Goal: Task Accomplishment & Management: Manage account settings

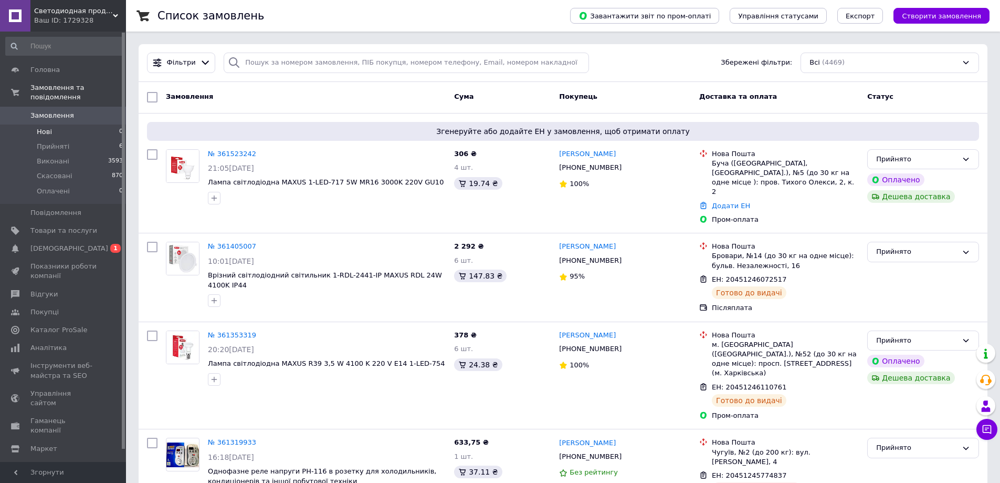
click at [47, 127] on span "Нові" at bounding box center [44, 131] width 15 height 9
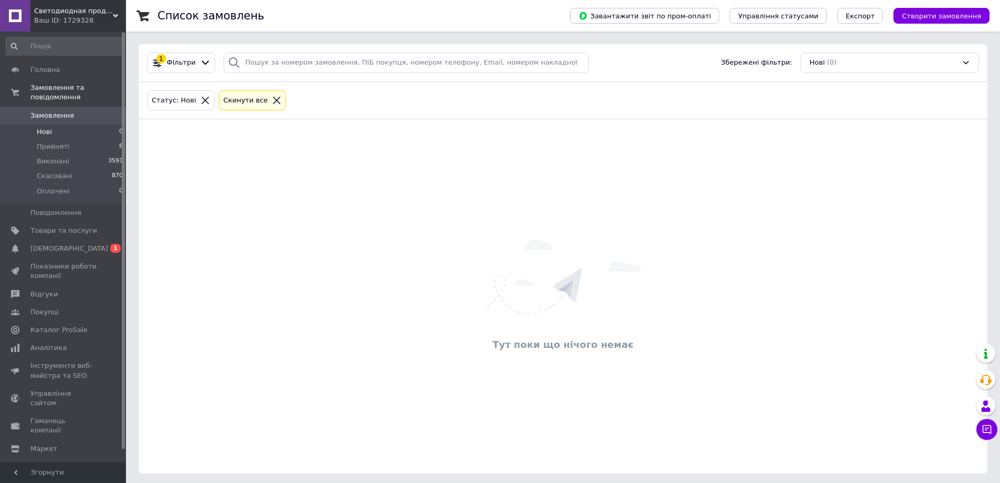
click at [59, 111] on span "Замовлення" at bounding box center [52, 115] width 44 height 9
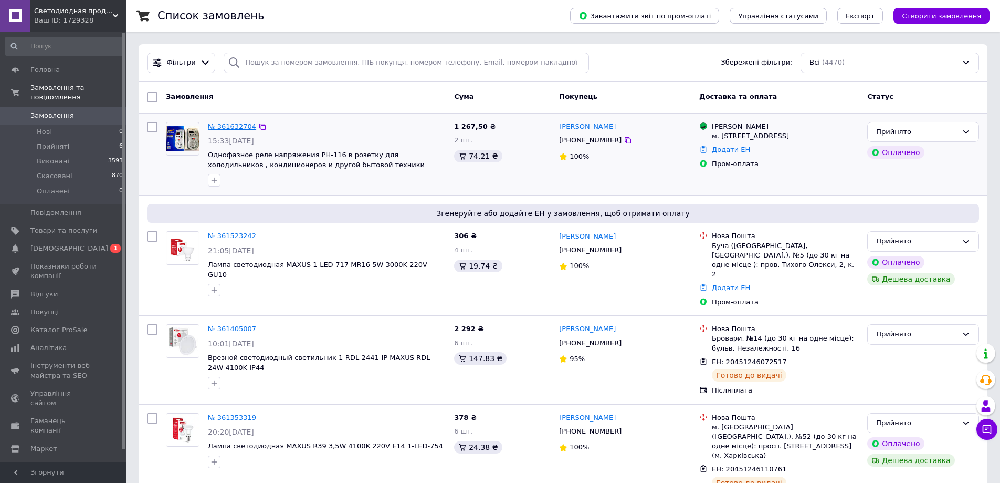
click at [240, 128] on link "№ 361632704" at bounding box center [232, 126] width 48 height 8
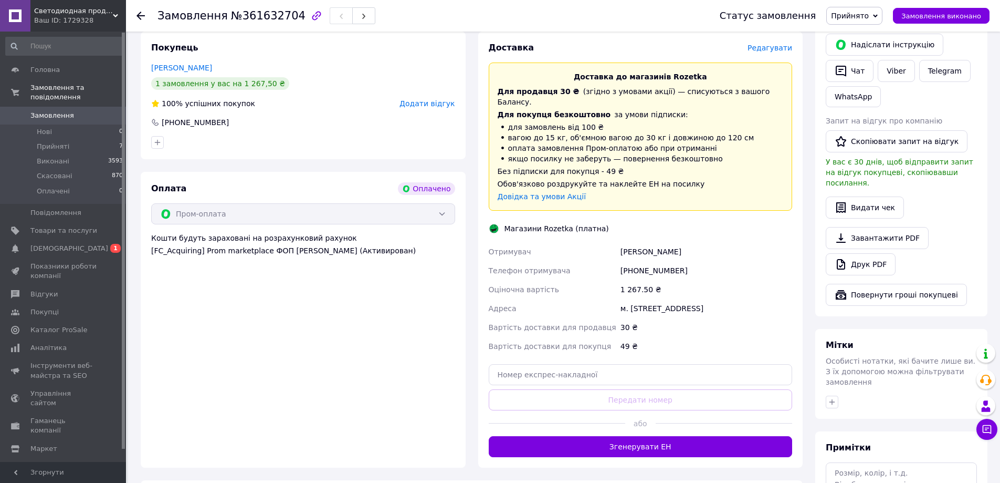
scroll to position [263, 0]
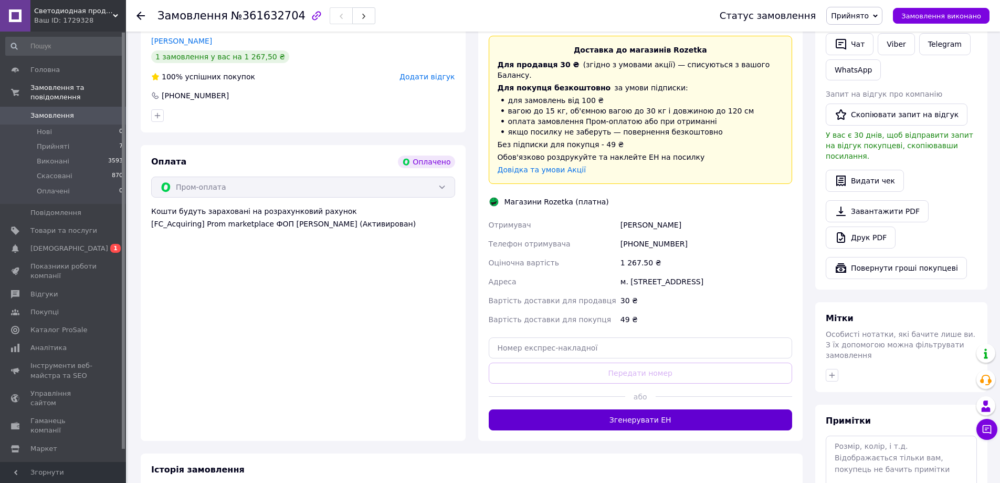
click at [651, 409] on button "Згенерувати ЕН" at bounding box center [641, 419] width 304 height 21
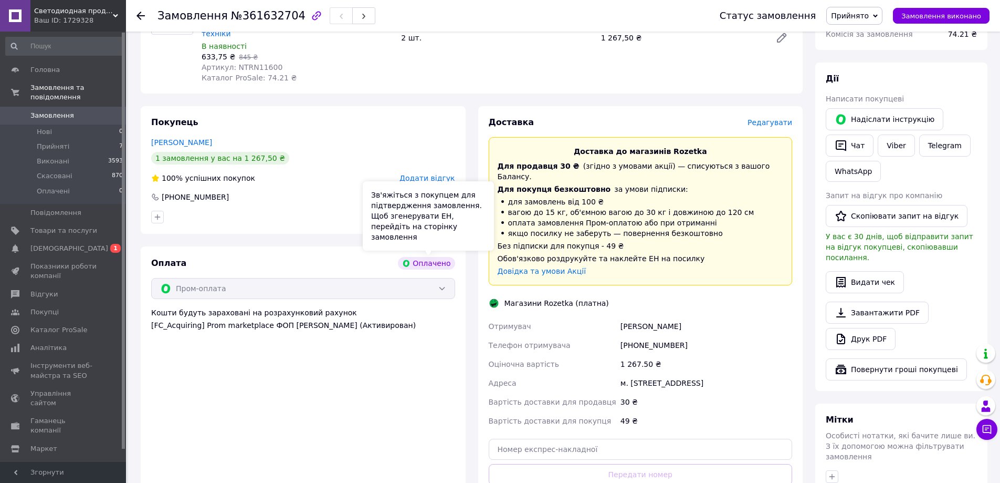
scroll to position [53, 0]
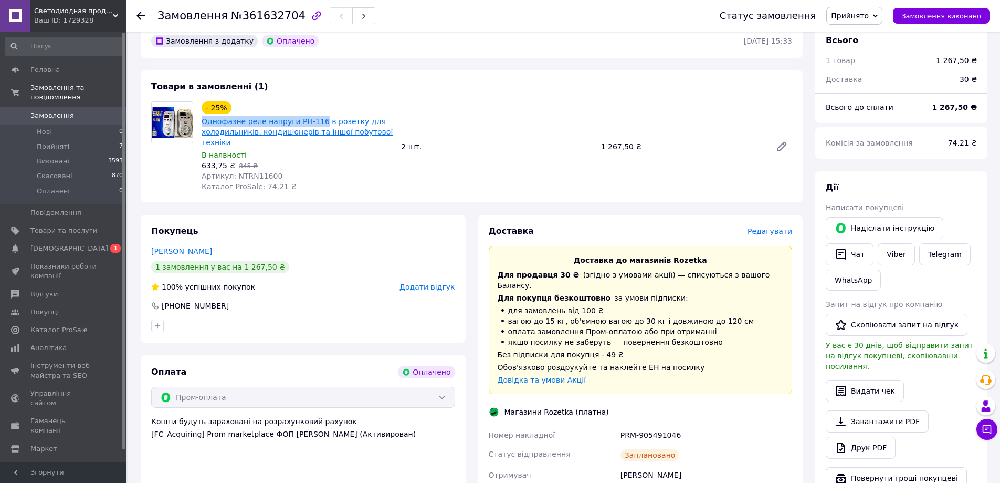
drag, startPoint x: 201, startPoint y: 118, endPoint x: 312, endPoint y: 124, distance: 111.5
click at [312, 124] on div "Однофазне реле напруги РН-116 в розетку для холодильників, кондиціонерів та інш…" at bounding box center [297, 132] width 193 height 34
copy link "Однофазне реле напруги РН-116"
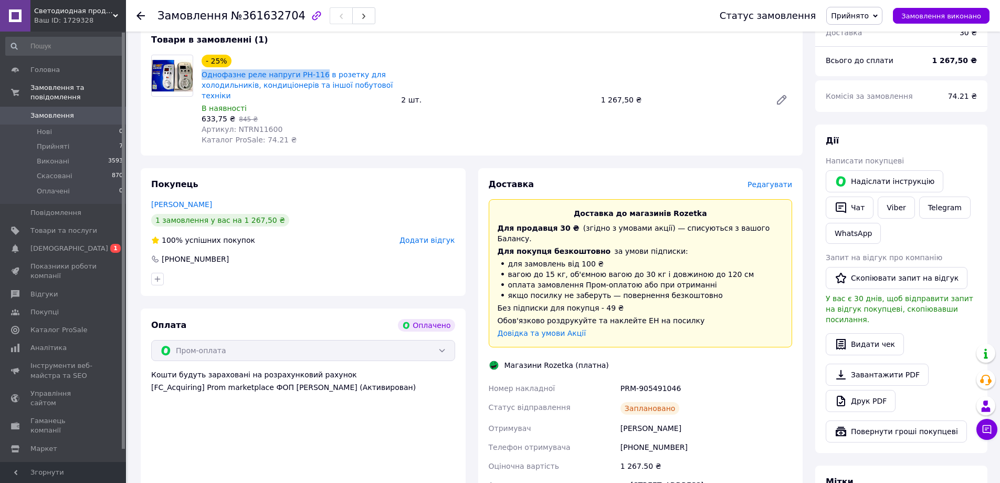
scroll to position [263, 0]
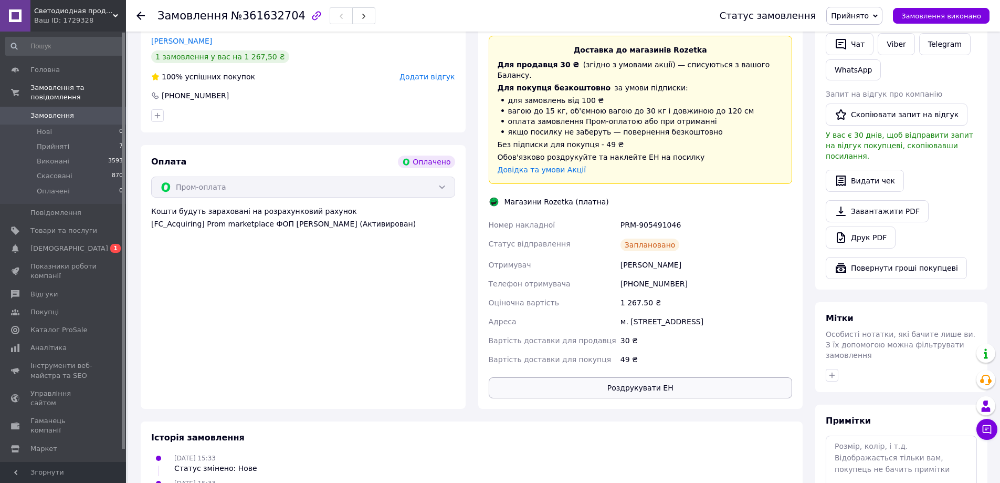
click at [661, 377] on button "Роздрукувати ЕН" at bounding box center [641, 387] width 304 height 21
click at [898, 41] on link "Viber" at bounding box center [896, 44] width 37 height 22
click at [441, 274] on div "Оплата Оплачено Пром-оплата Кошти будуть зараховані на розрахунковий рахунок [F…" at bounding box center [303, 277] width 325 height 264
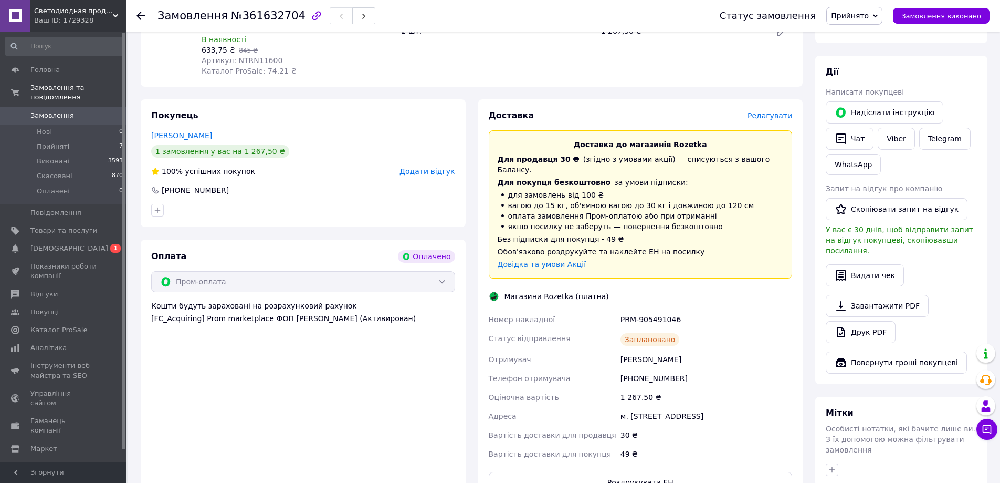
scroll to position [53, 0]
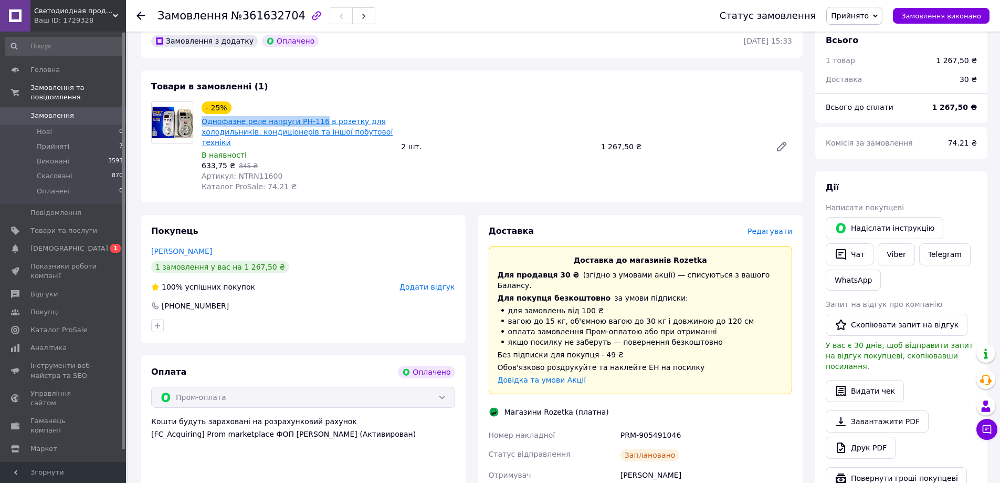
drag, startPoint x: 201, startPoint y: 120, endPoint x: 312, endPoint y: 123, distance: 111.9
click at [312, 123] on div "Однофазне реле напруги РН-116 в розетку для холодильників, кондиціонерів та інш…" at bounding box center [297, 132] width 193 height 34
copy link "Однофазне реле напруги РН-116"
click at [542, 151] on div "2 шт." at bounding box center [497, 146] width 200 height 15
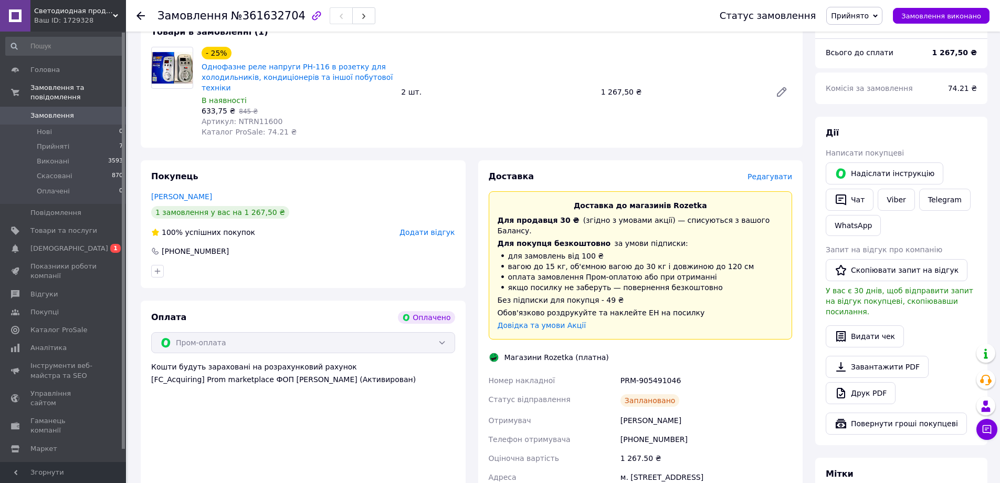
scroll to position [158, 0]
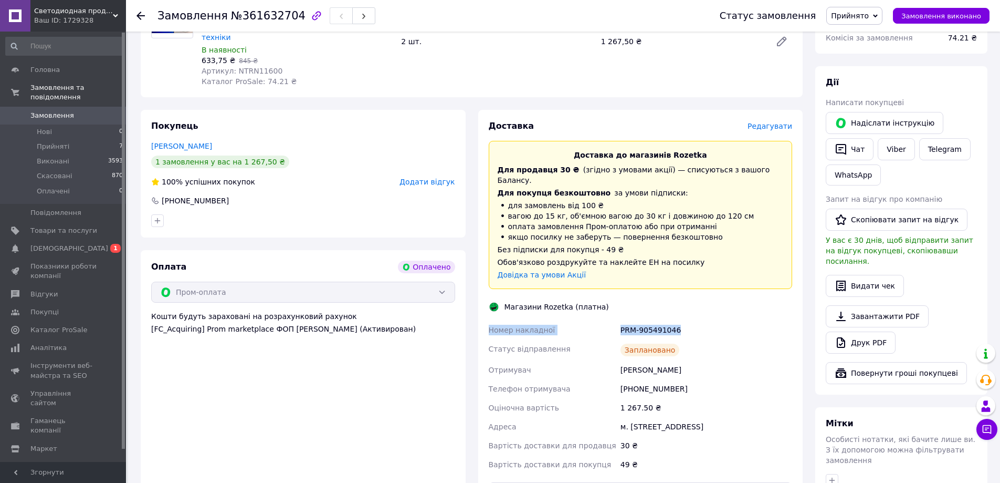
drag, startPoint x: 679, startPoint y: 319, endPoint x: 488, endPoint y: 320, distance: 190.6
click at [488, 320] on div "Номер накладної PRM-905491046 Статус відправлення Заплановано Отримувач [PERSON…" at bounding box center [641, 396] width 308 height 153
copy div "Номер накладної PRM-905491046"
click at [351, 160] on div "1 замовлення у вас на 1 267,50 ₴" at bounding box center [303, 161] width 304 height 13
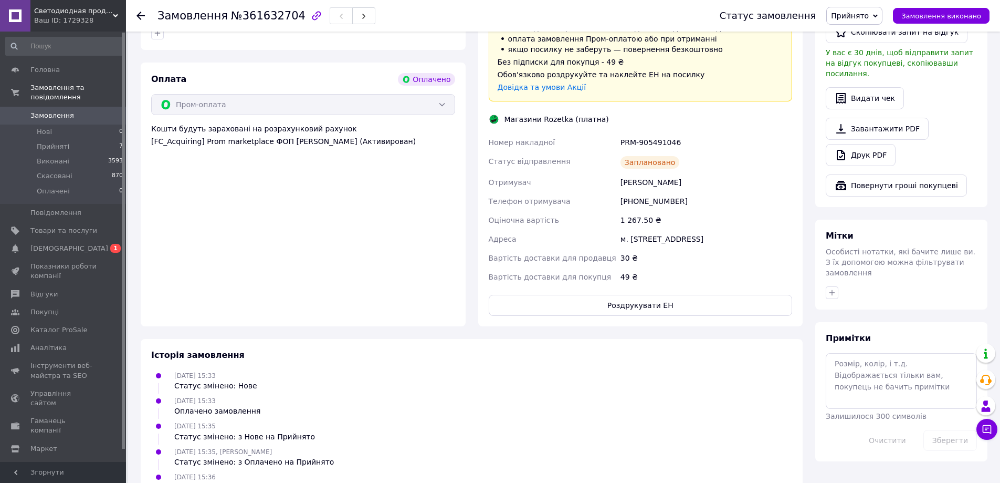
scroll to position [367, 0]
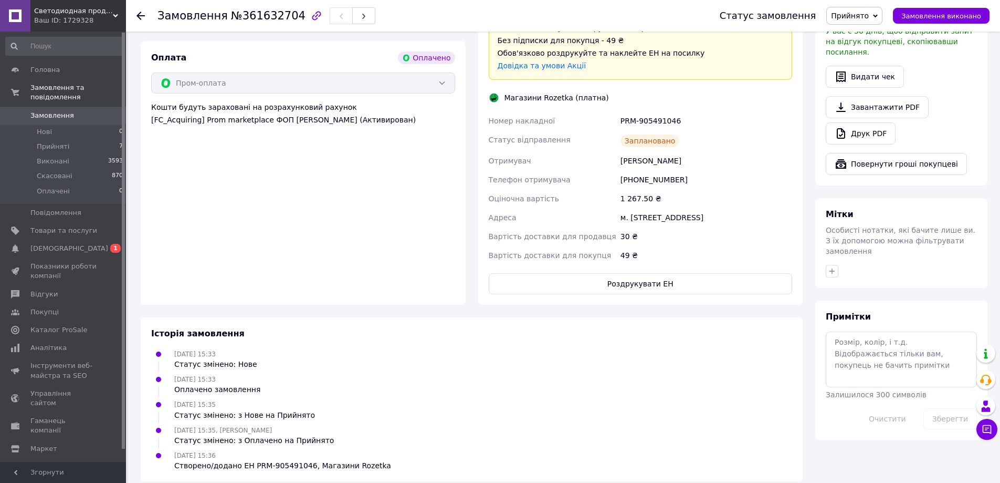
click at [372, 248] on div "Оплата Оплачено Пром-оплата Кошти будуть зараховані на розрахунковий рахунок [F…" at bounding box center [303, 173] width 325 height 264
